Goal: Task Accomplishment & Management: Manage account settings

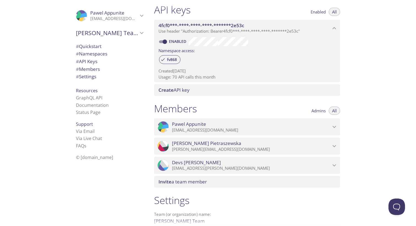
scroll to position [145, 0]
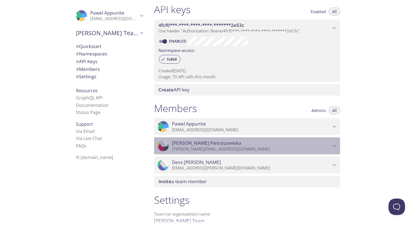
click at [334, 145] on icon "Barbara Pietraszewska" at bounding box center [334, 146] width 7 height 7
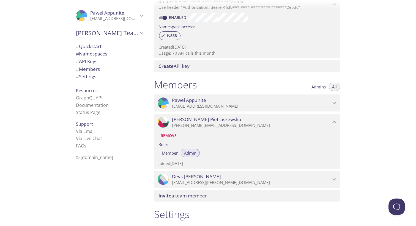
scroll to position [169, 0]
click at [335, 179] on icon "Devs Haver" at bounding box center [335, 179] width 4 height 2
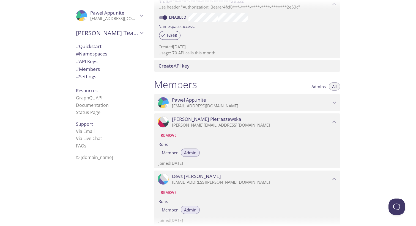
click at [172, 136] on span "Remove" at bounding box center [169, 135] width 16 height 7
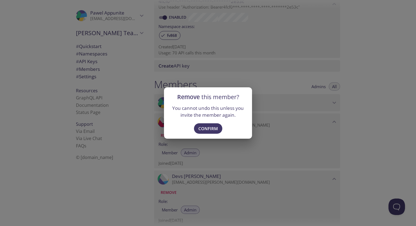
click at [231, 86] on div "Remove this member? You cannot undo this unless you invite the member again. Co…" at bounding box center [208, 113] width 416 height 226
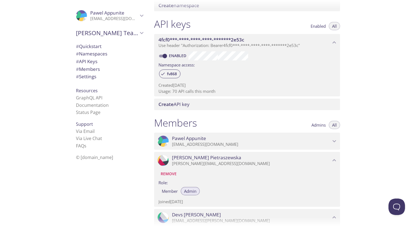
scroll to position [131, 0]
click at [336, 139] on icon "Pawel Appunite" at bounding box center [334, 140] width 7 height 7
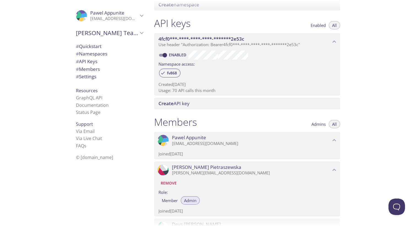
click at [336, 140] on icon "Pawel Appunite" at bounding box center [334, 140] width 7 height 7
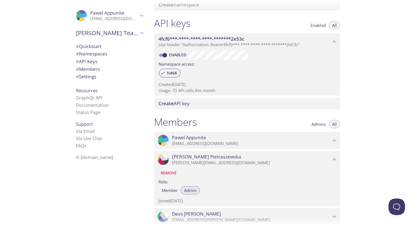
click at [320, 124] on span "Admins" at bounding box center [318, 124] width 14 height 0
click at [319, 124] on span "Admins" at bounding box center [318, 124] width 14 height 0
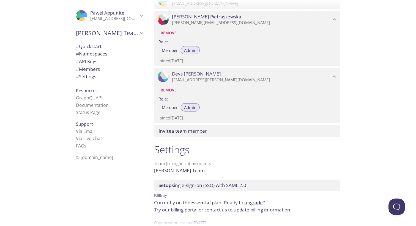
scroll to position [286, 0]
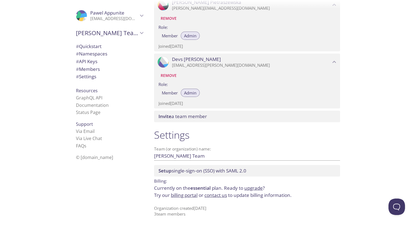
click at [143, 17] on icon "Pawel Appunite" at bounding box center [141, 15] width 7 height 7
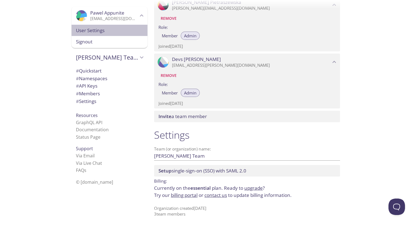
click at [98, 35] on div "User Settings" at bounding box center [110, 31] width 76 height 12
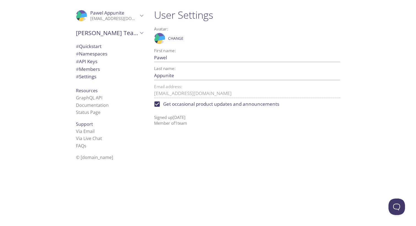
click at [92, 76] on span "# Settings" at bounding box center [86, 76] width 20 height 6
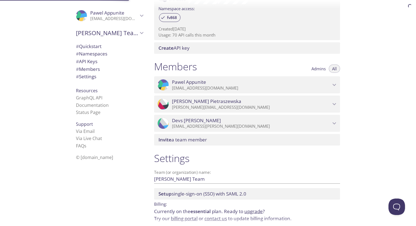
scroll to position [210, 0]
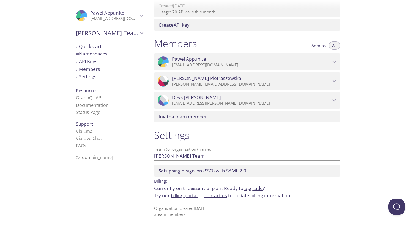
click at [185, 197] on link "billing portal" at bounding box center [184, 196] width 27 height 6
